Goal: Check status: Check status

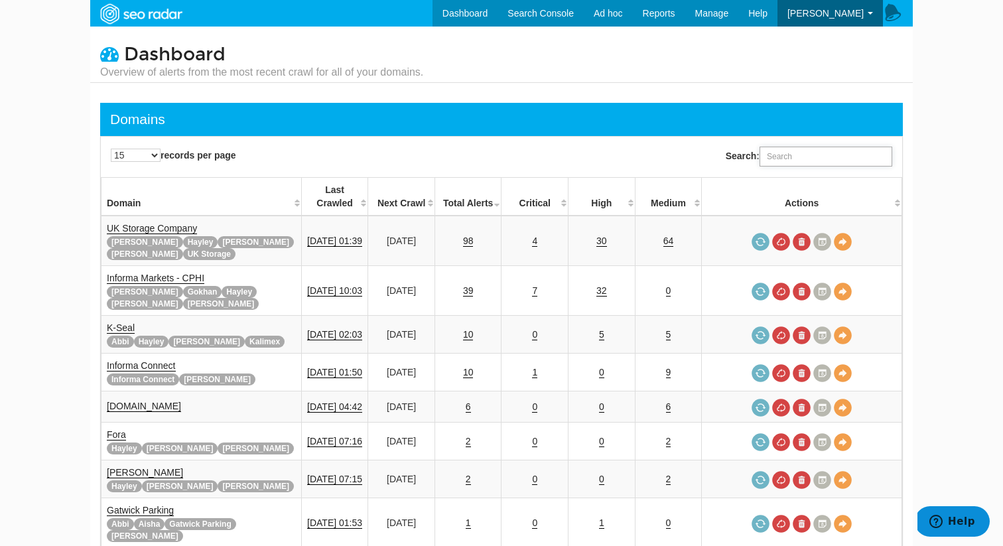
click at [798, 159] on input "Search:" at bounding box center [826, 157] width 133 height 20
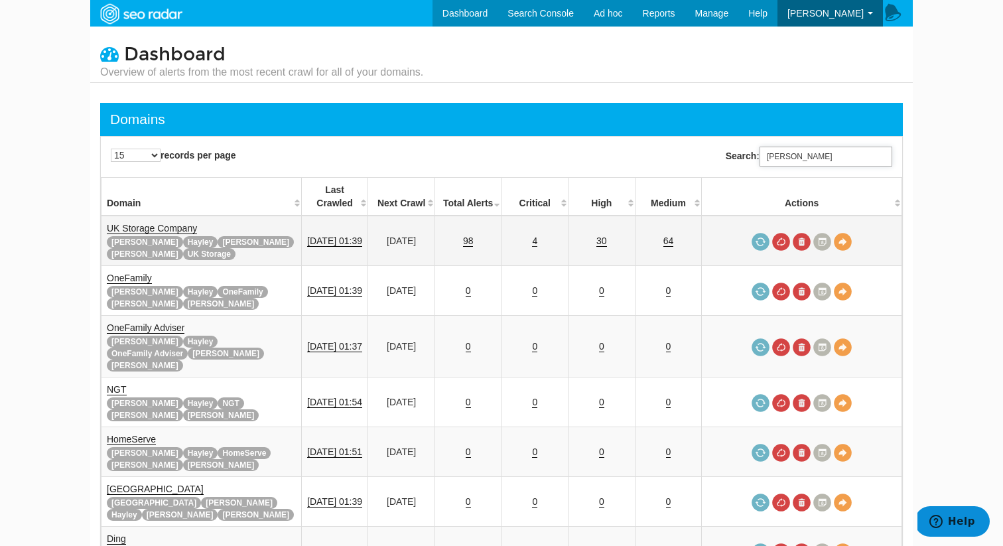
type input "[PERSON_NAME]"
click at [537, 236] on link "4" at bounding box center [534, 241] width 5 height 11
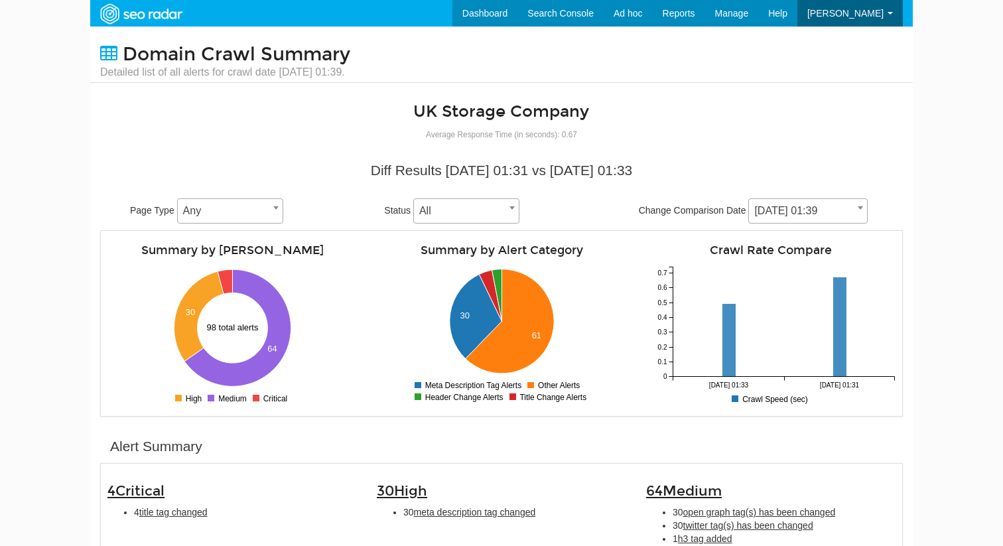
scroll to position [53, 0]
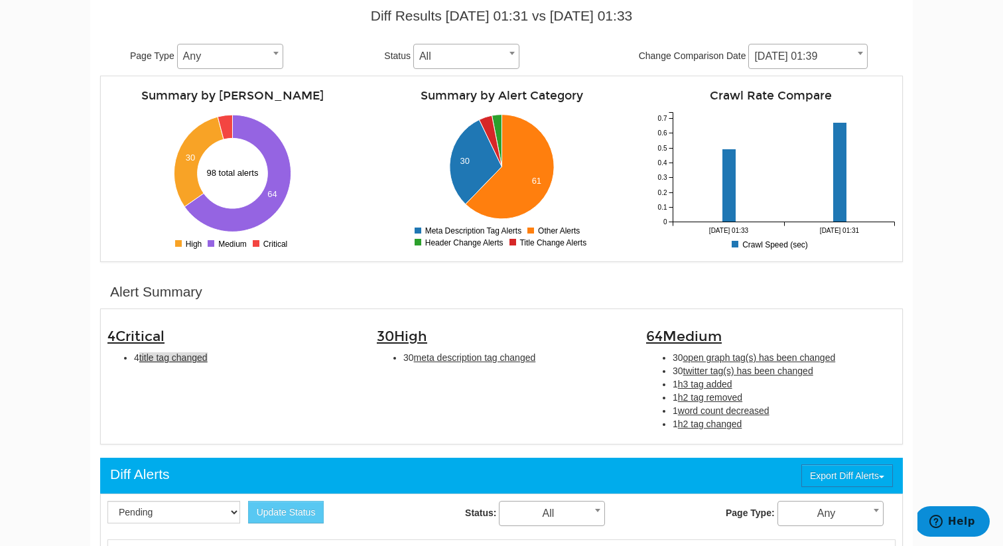
click at [184, 352] on span "title tag changed" at bounding box center [173, 357] width 68 height 11
type input "title tag changed"
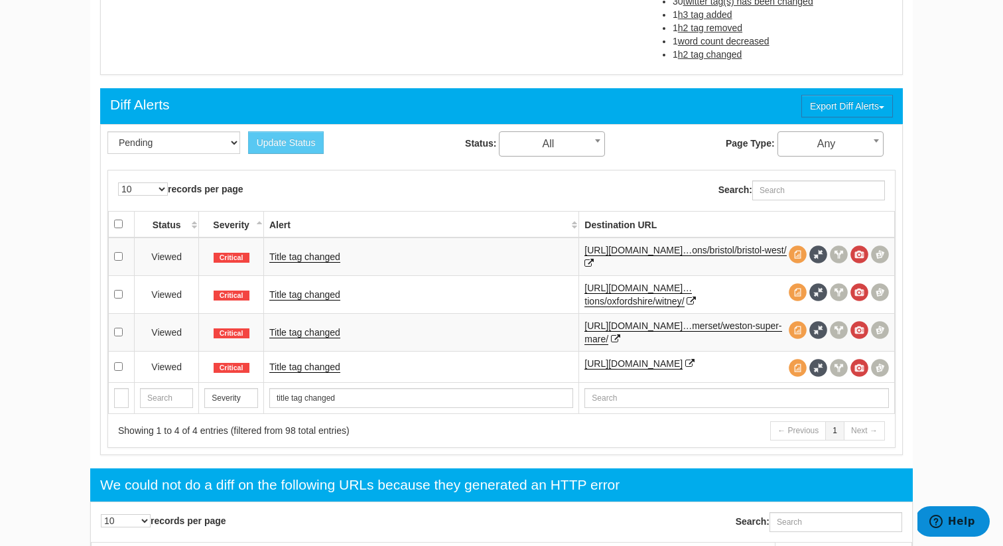
scroll to position [525, 0]
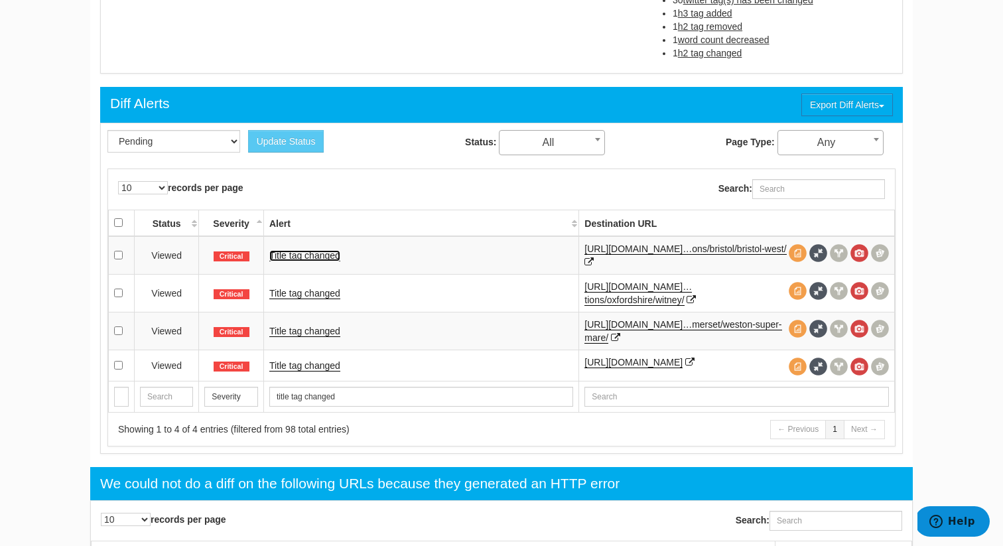
click at [308, 256] on link "Title tag changed" at bounding box center [304, 255] width 71 height 11
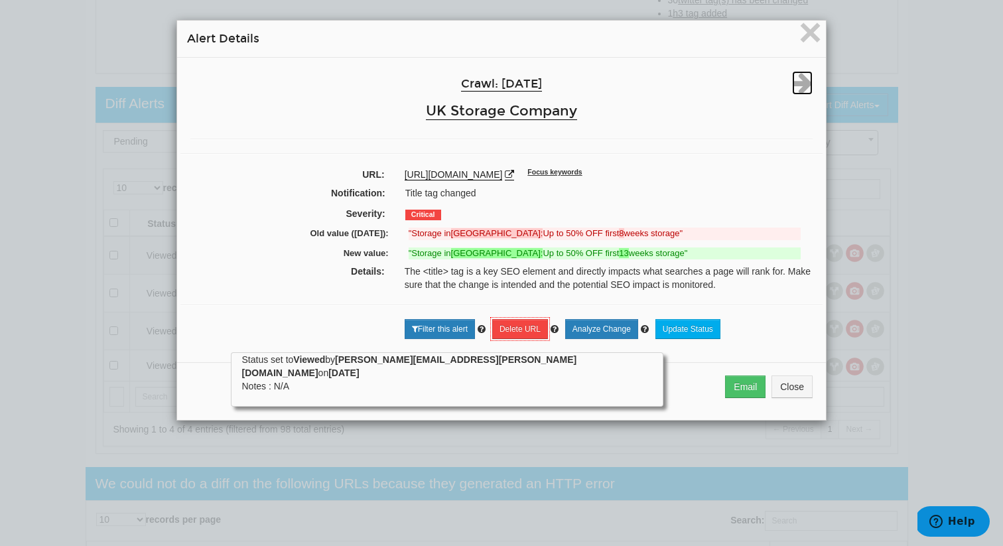
click at [801, 83] on icon at bounding box center [802, 83] width 21 height 24
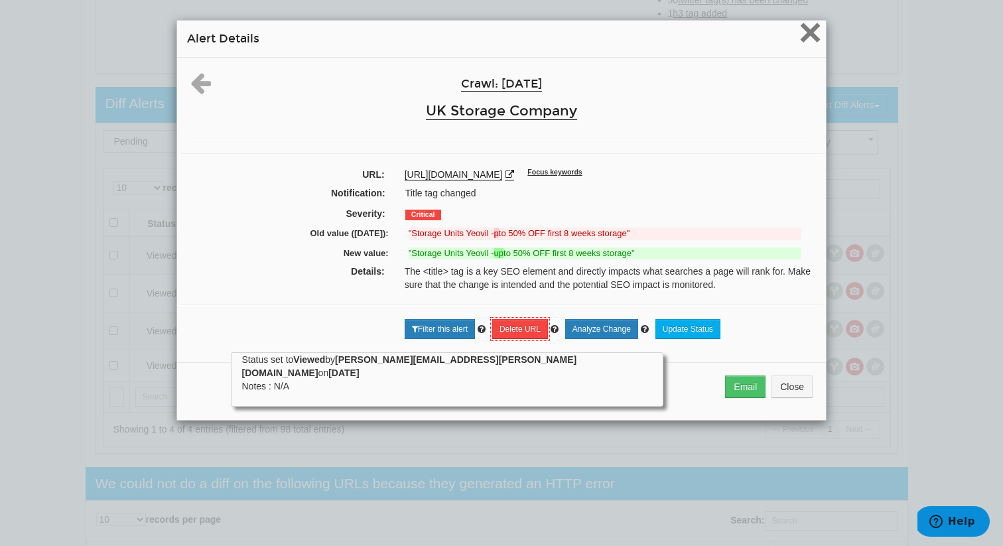
click at [807, 40] on span "×" at bounding box center [810, 32] width 23 height 44
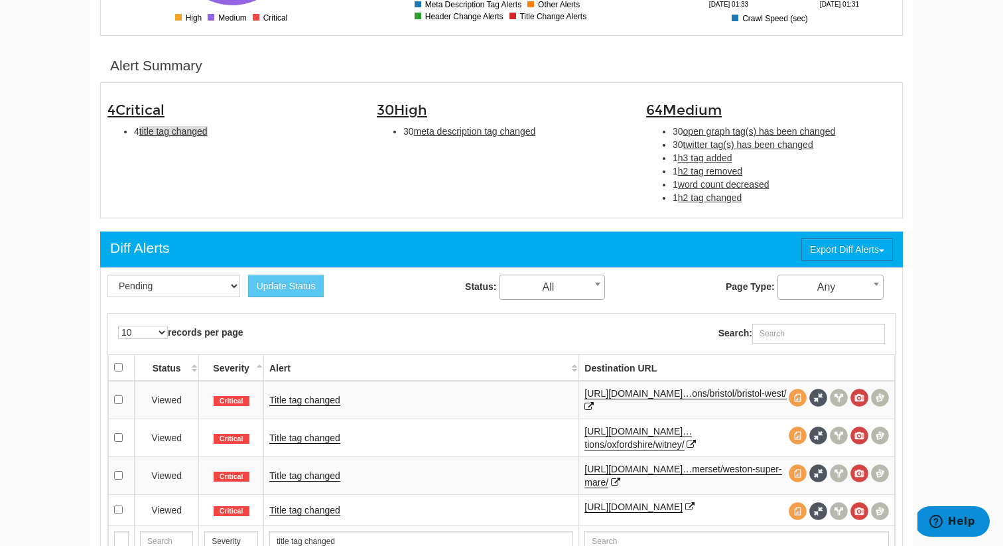
scroll to position [382, 0]
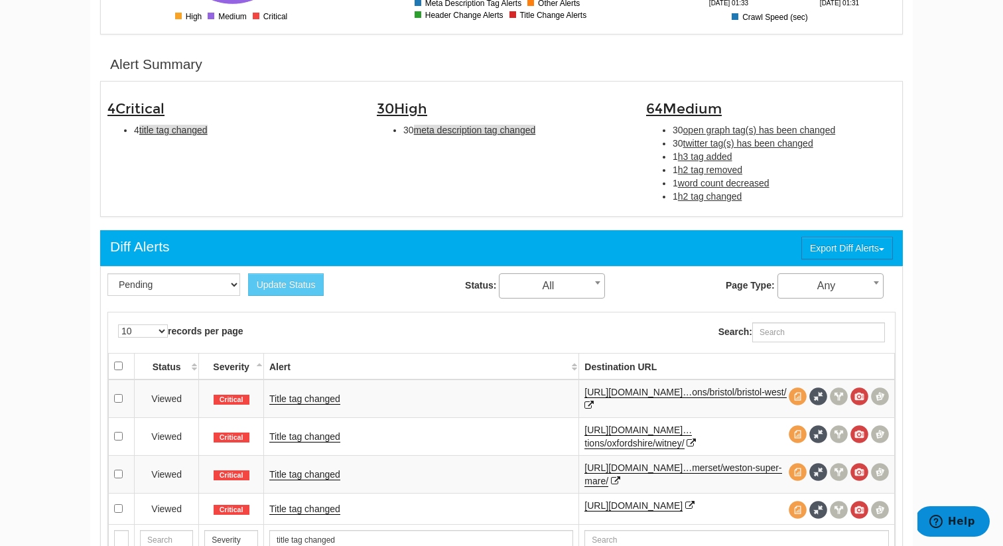
click at [470, 134] on span "meta description tag changed" at bounding box center [475, 130] width 122 height 11
type input "meta description tag changed"
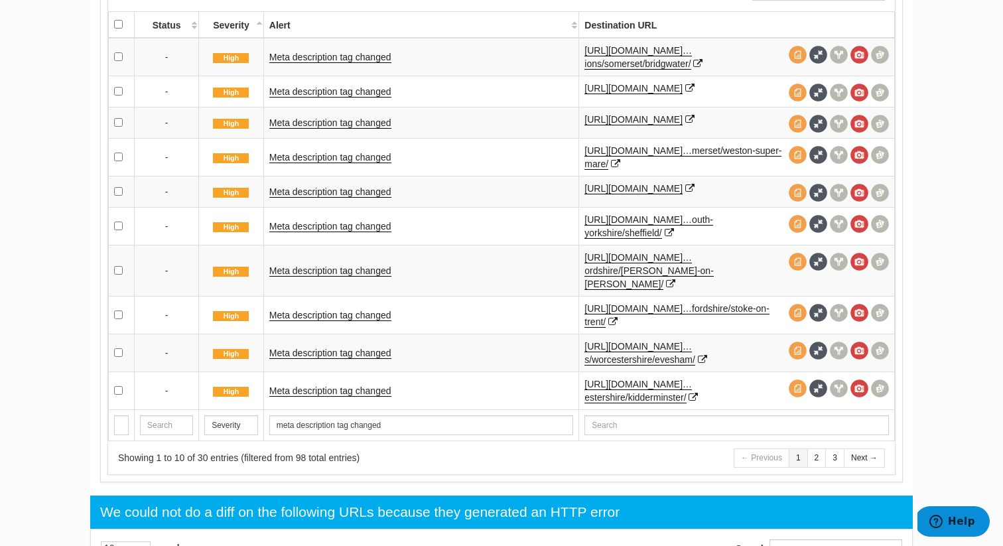
scroll to position [720, 0]
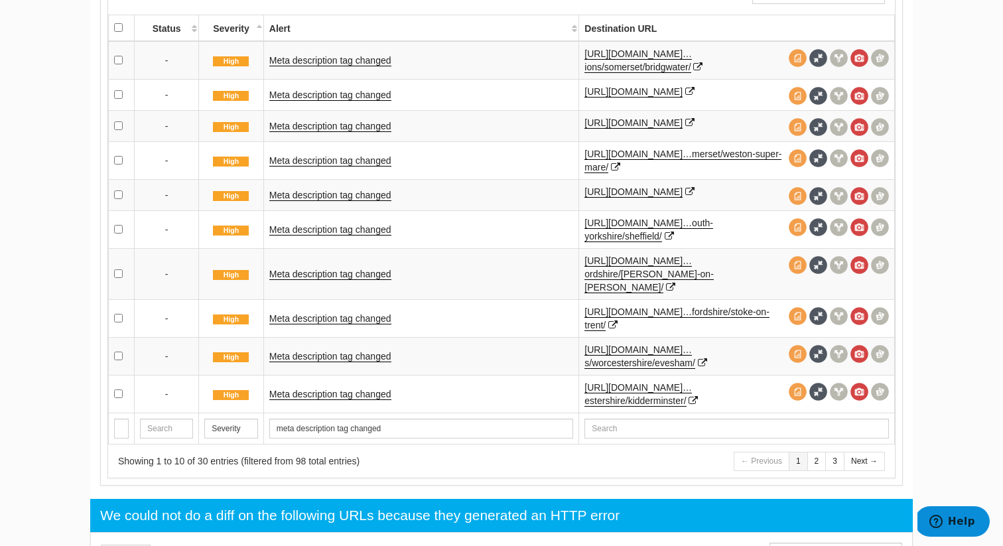
click at [385, 66] on td "Meta description tag changed" at bounding box center [420, 60] width 315 height 38
click at [381, 60] on link "Meta description tag changed" at bounding box center [330, 60] width 122 height 11
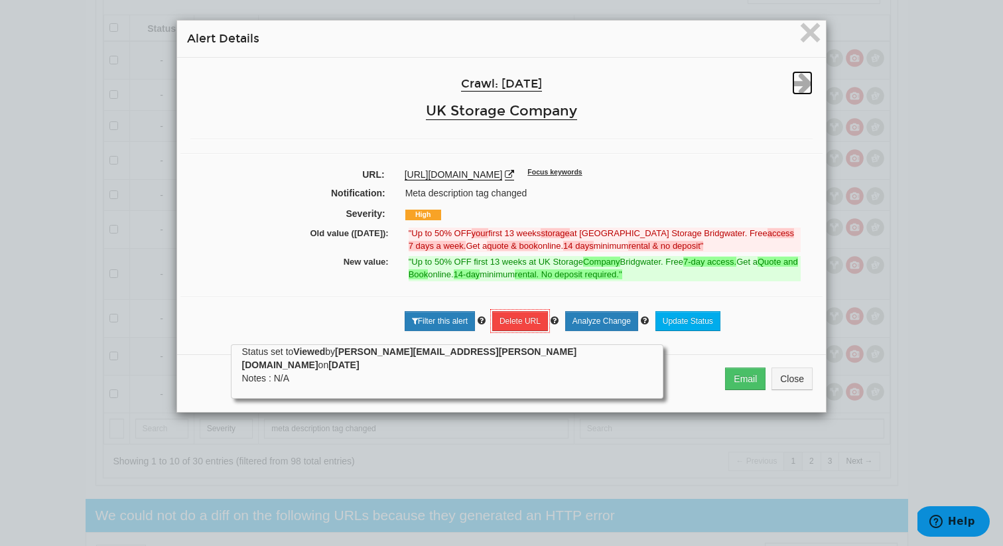
click at [795, 85] on icon at bounding box center [802, 83] width 21 height 24
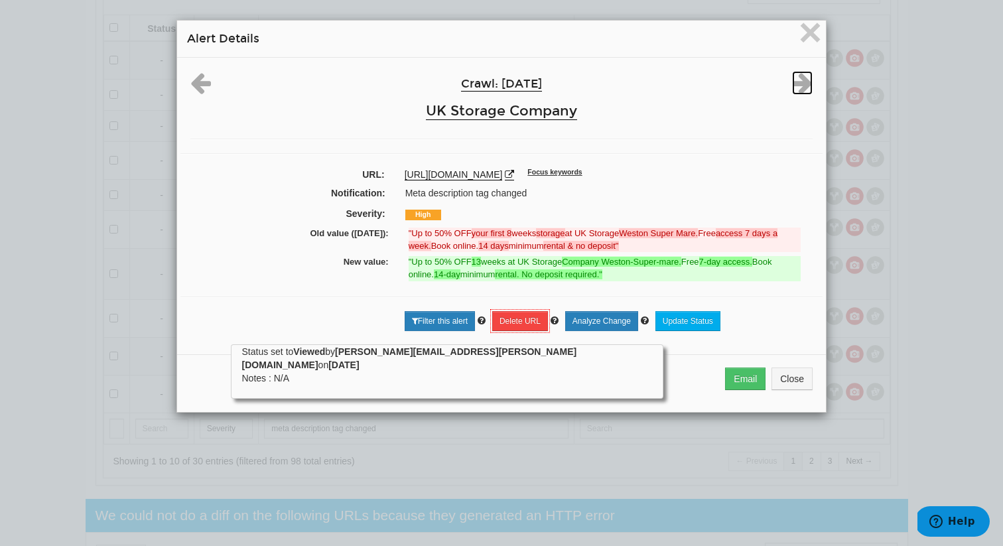
click at [797, 88] on icon at bounding box center [802, 83] width 21 height 24
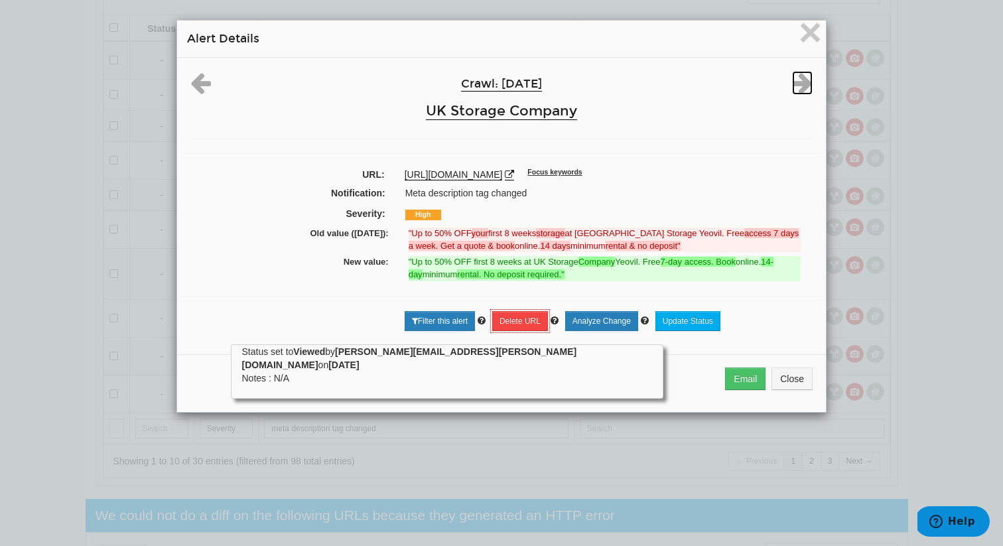
click at [797, 88] on icon at bounding box center [802, 83] width 21 height 24
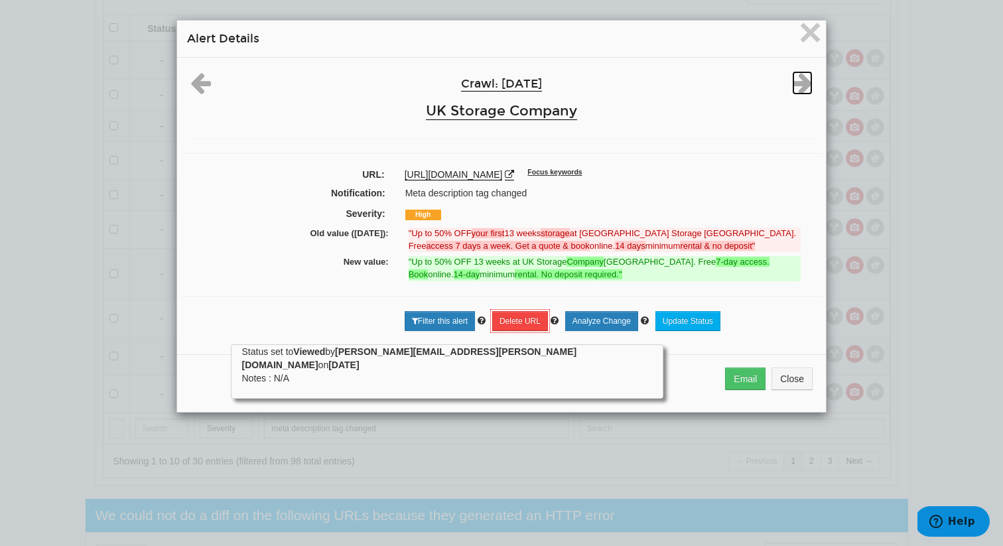
click at [797, 88] on icon at bounding box center [802, 83] width 21 height 24
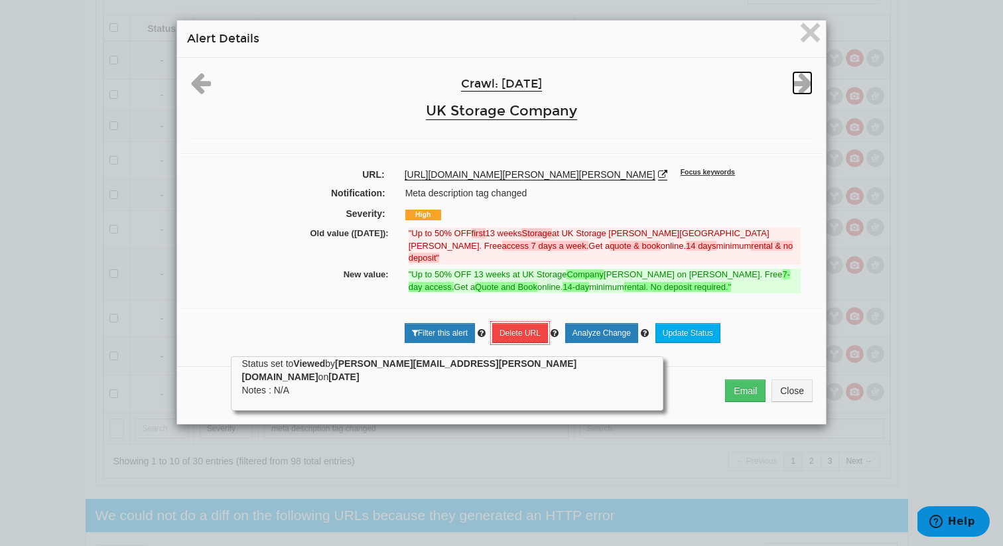
click at [795, 92] on icon at bounding box center [802, 83] width 21 height 24
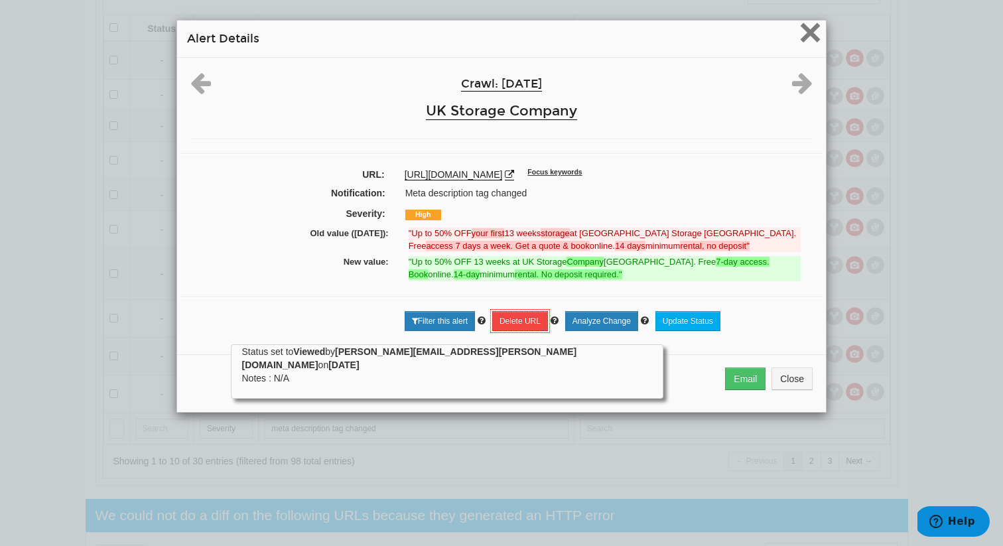
click at [810, 44] on span "×" at bounding box center [810, 32] width 23 height 44
